Goal: Information Seeking & Learning: Check status

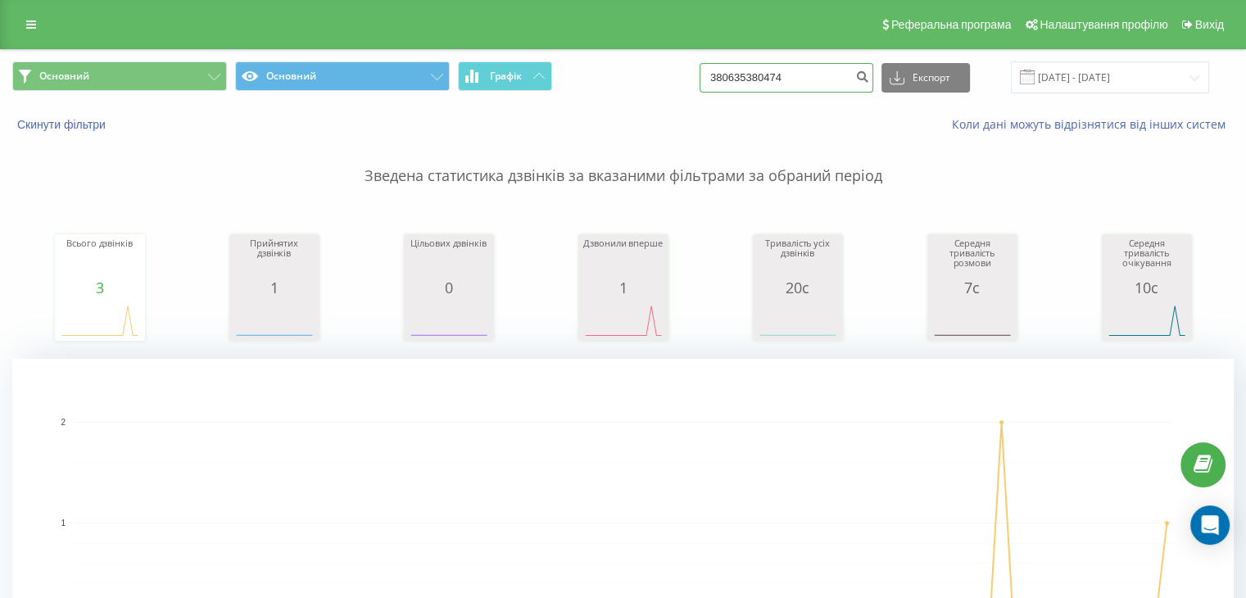
drag, startPoint x: 0, startPoint y: 0, endPoint x: 538, endPoint y: 40, distance: 539.7
click at [506, 27] on div "Реферальна програма Налаштування профілю Вихід Основний Основний Графік 3806353…" at bounding box center [623, 599] width 1246 height 1199
paste input "503851167"
type input "380503851167"
click at [869, 76] on icon "submit" at bounding box center [862, 75] width 14 height 10
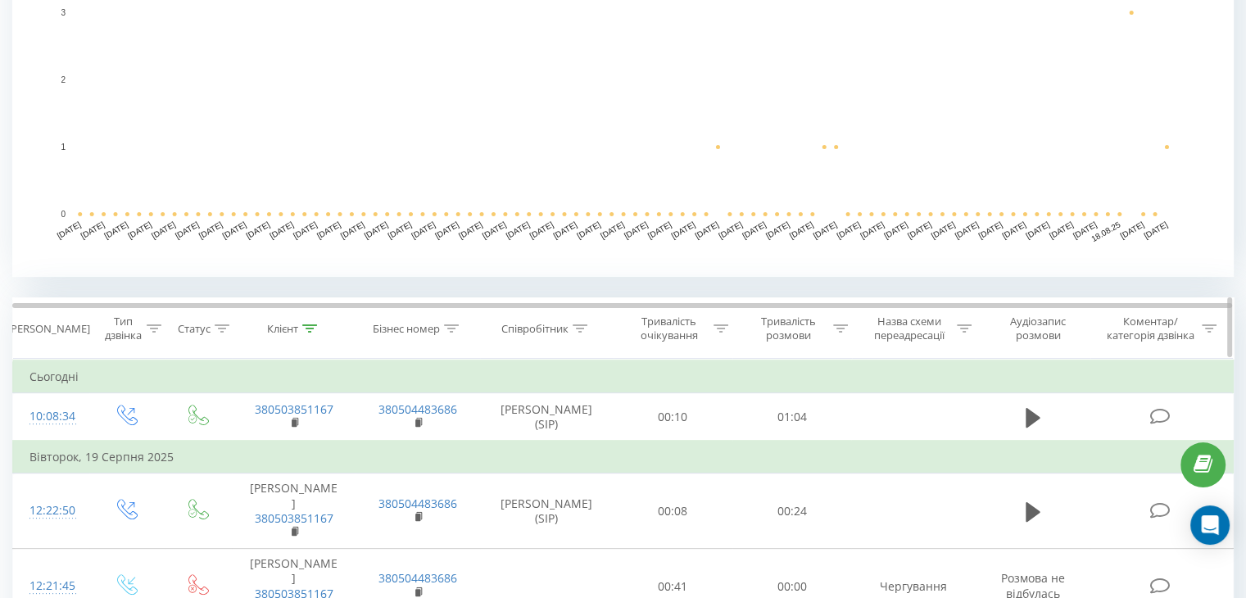
scroll to position [573, 0]
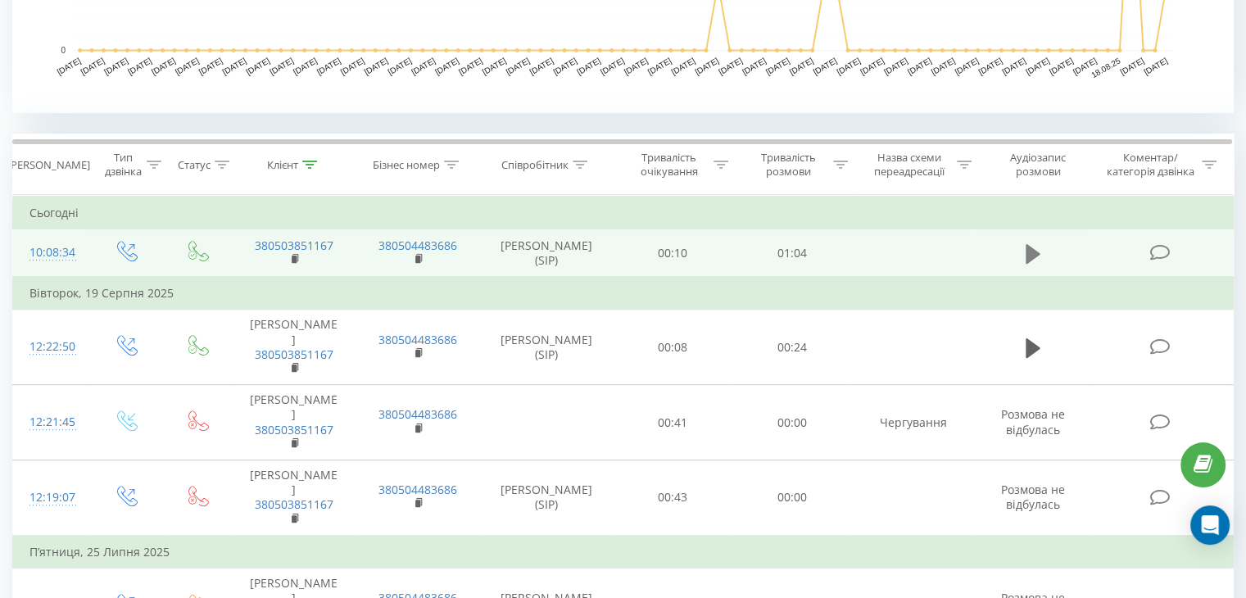
click at [1032, 259] on icon at bounding box center [1033, 253] width 15 height 20
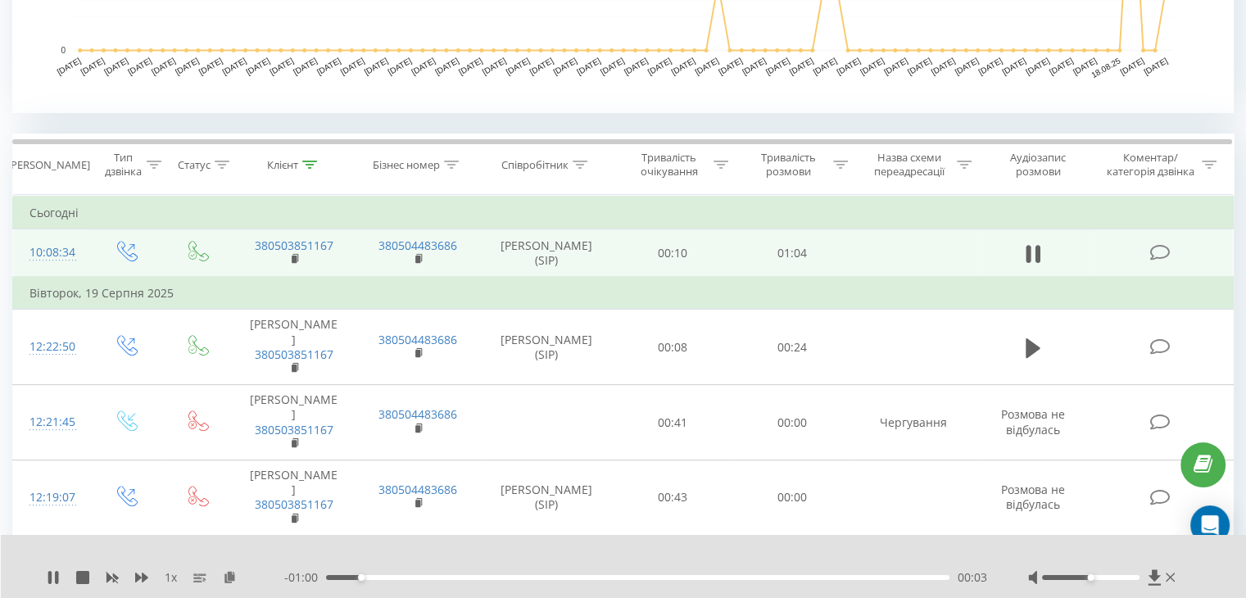
click at [1141, 577] on div at bounding box center [1103, 577] width 151 height 16
drag, startPoint x: 1135, startPoint y: 577, endPoint x: 1190, endPoint y: 587, distance: 56.6
click at [1190, 587] on div "1 x - 01:00 00:04 00:04" at bounding box center [624, 566] width 1246 height 63
click at [49, 576] on icon at bounding box center [49, 577] width 3 height 13
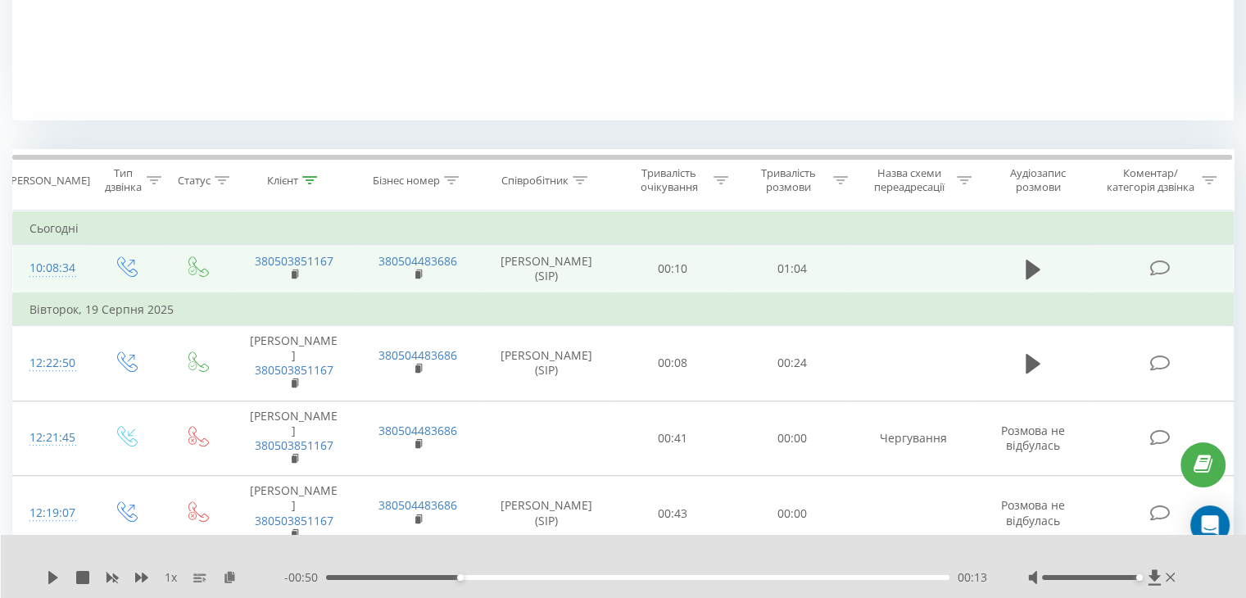
click at [43, 578] on div "1 x - 00:50 00:13 00:13" at bounding box center [624, 566] width 1246 height 63
click at [47, 578] on icon at bounding box center [53, 577] width 13 height 13
